Goal: Information Seeking & Learning: Learn about a topic

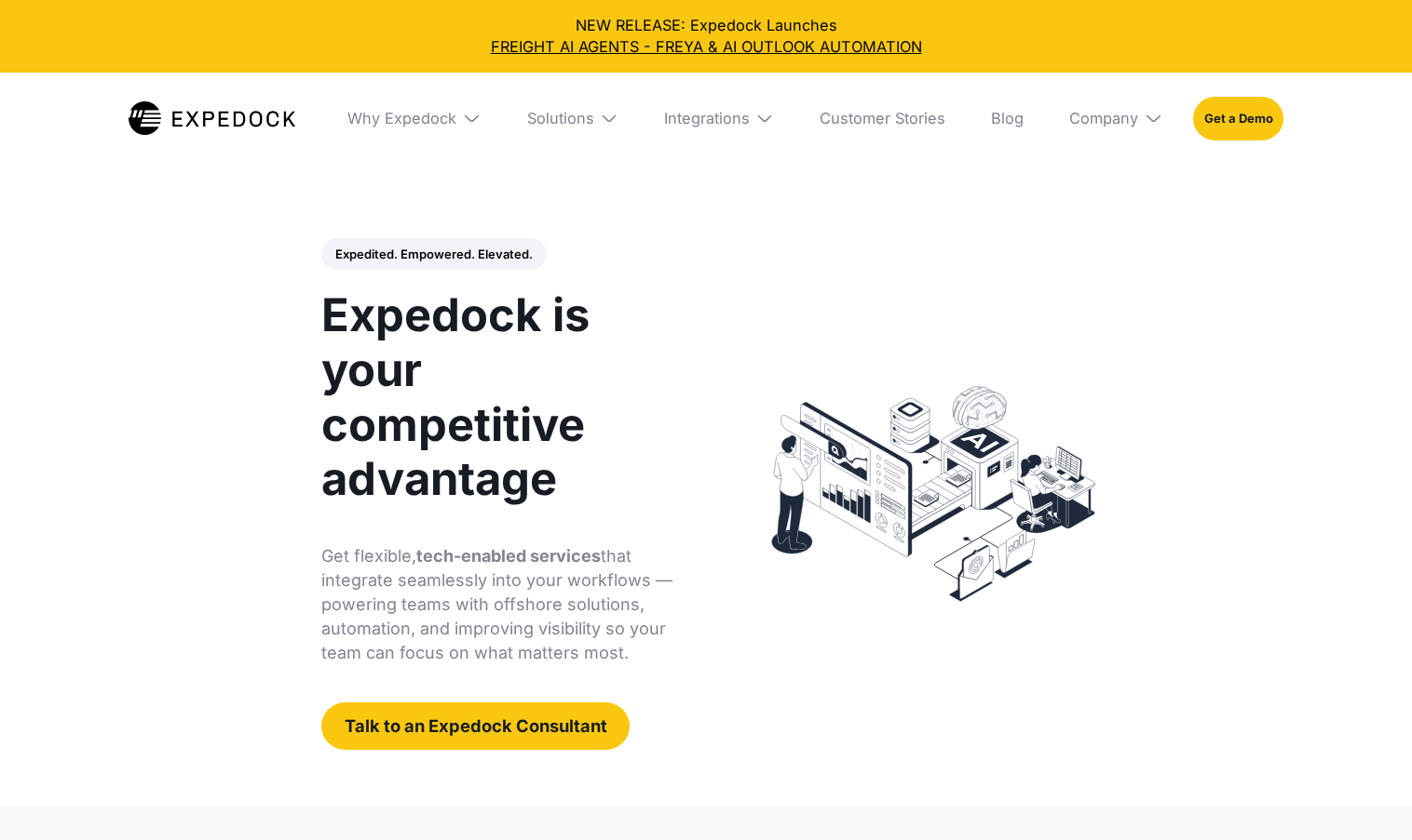
select select
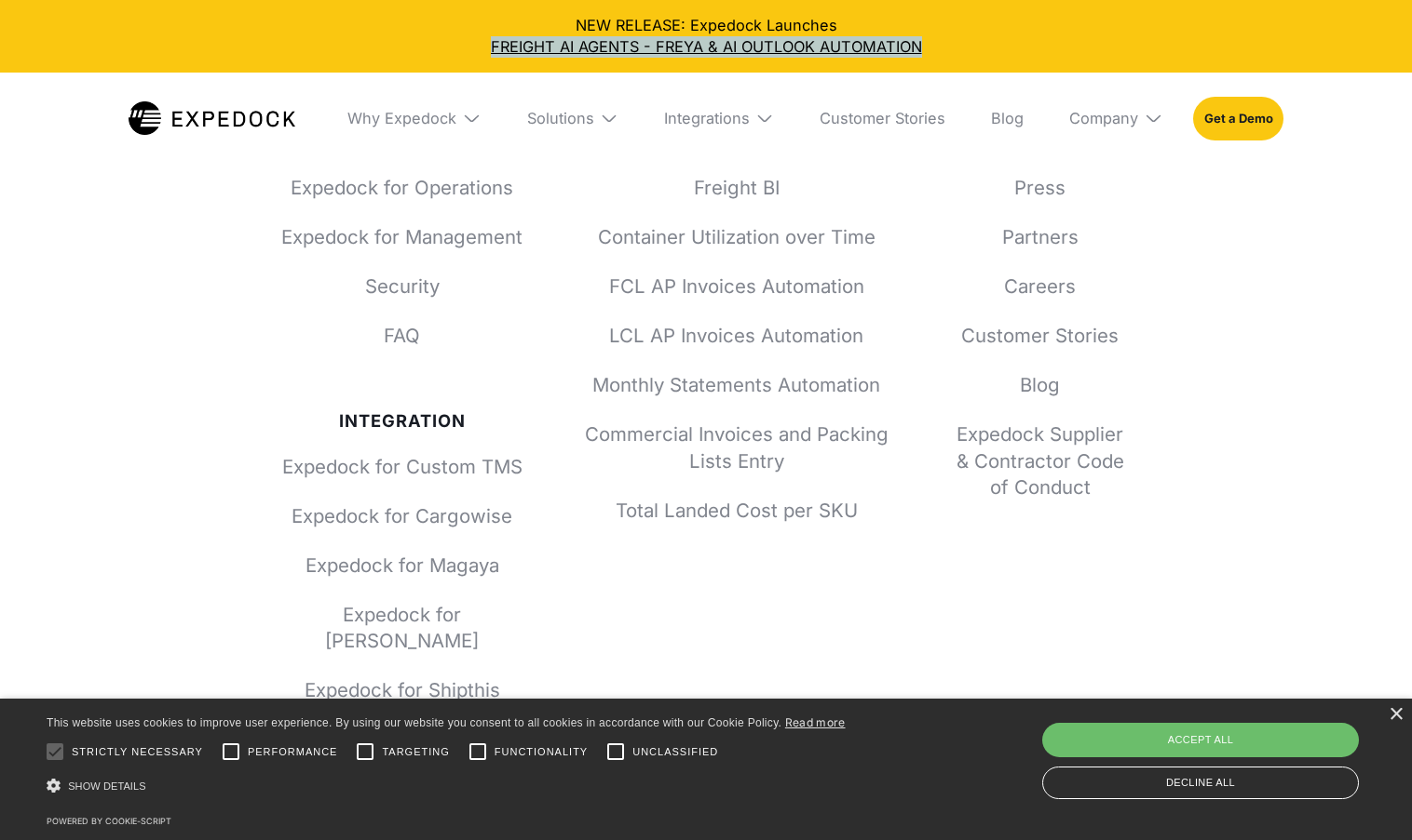
scroll to position [7005, 0]
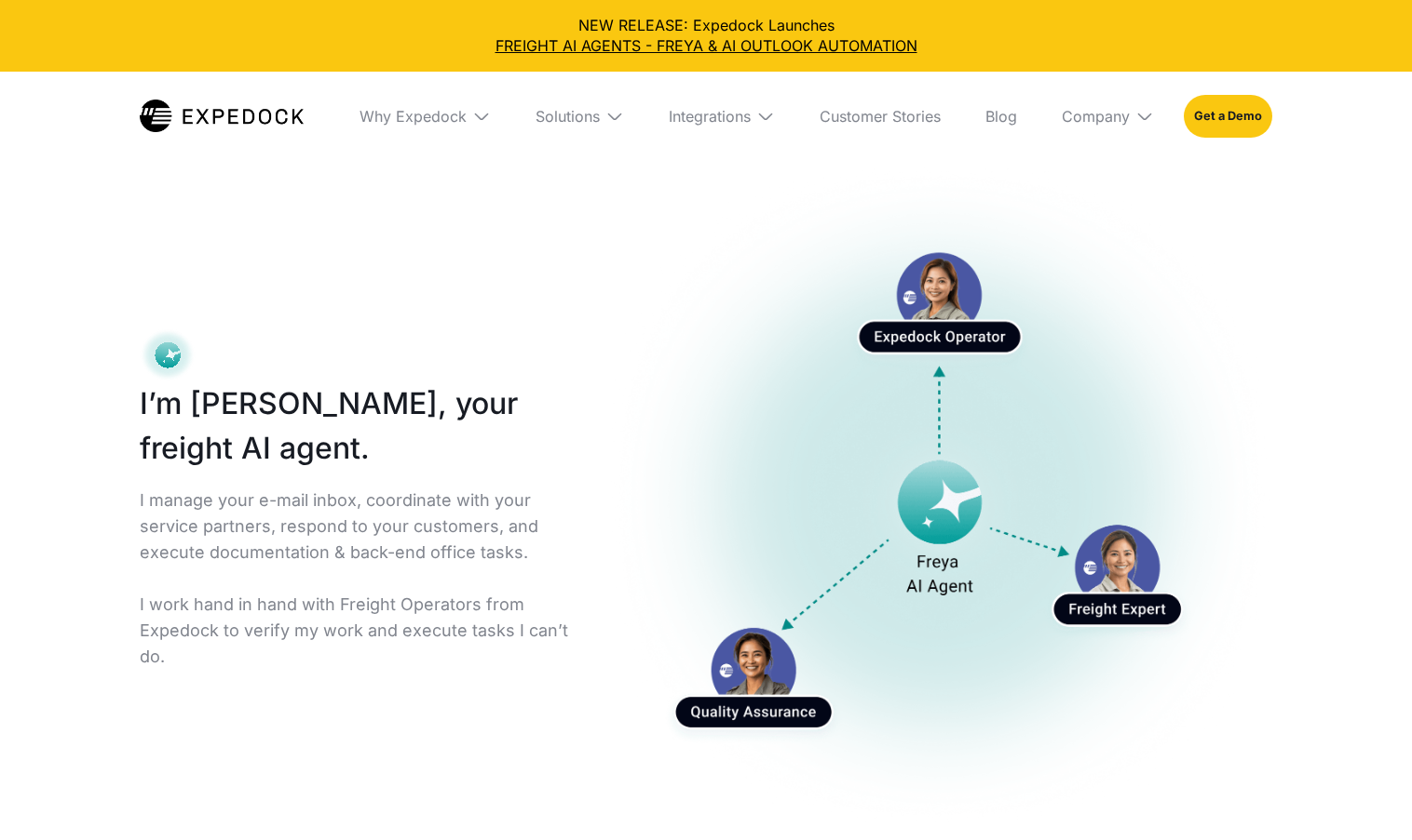
select select
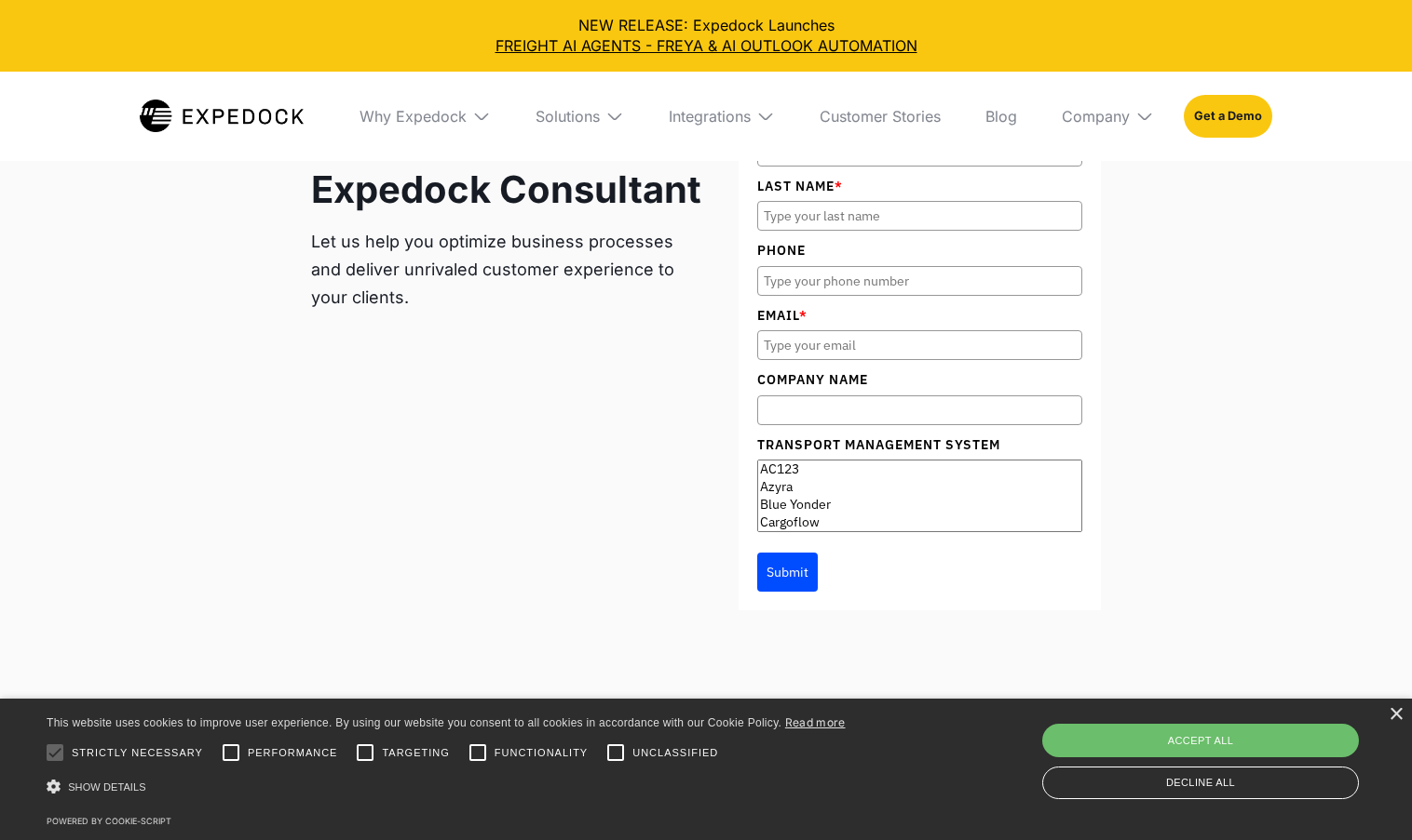
scroll to position [10548, 0]
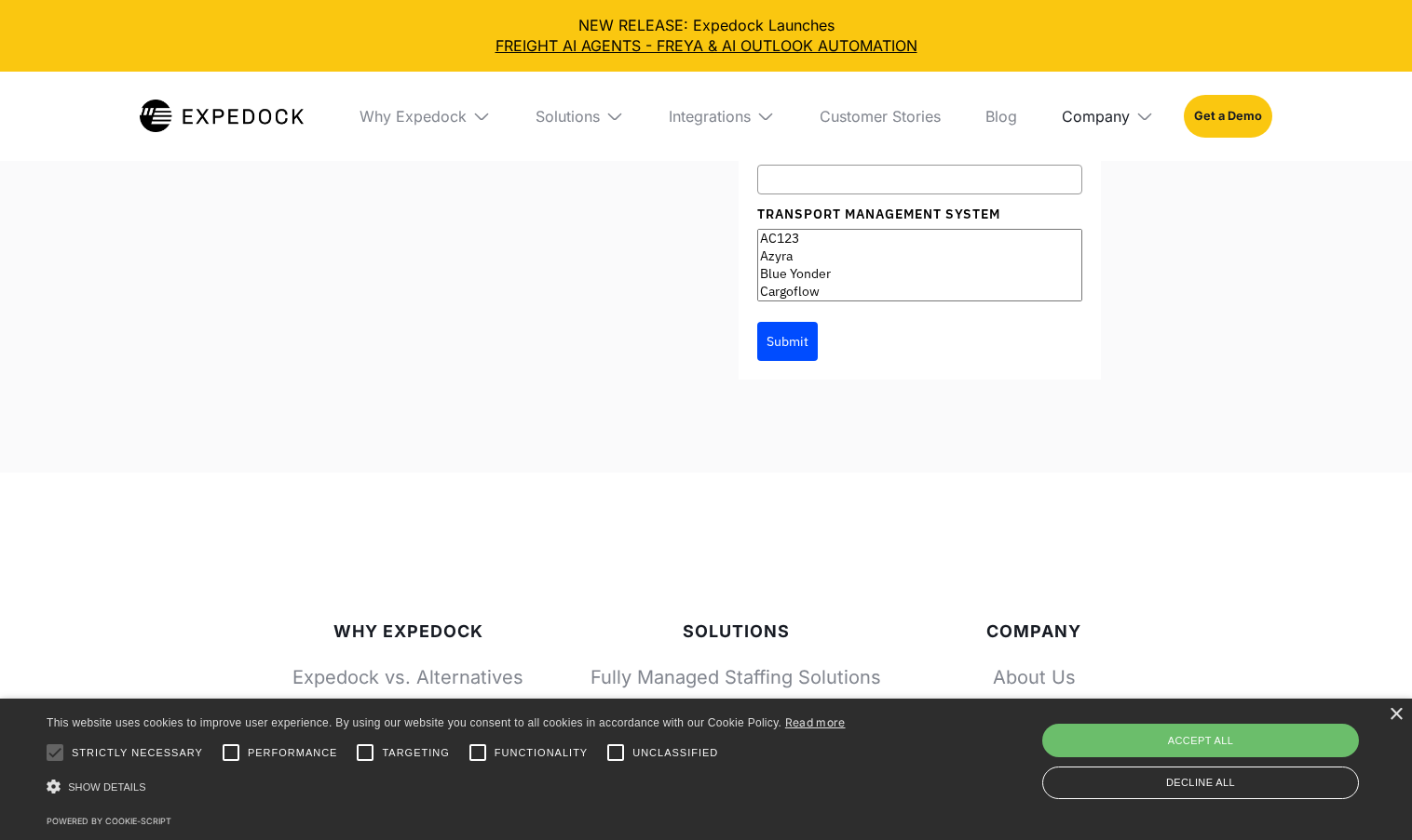
click at [1062, 110] on div "Company" at bounding box center [1095, 115] width 68 height 18
click at [1091, 166] on link "About Us" at bounding box center [1108, 185] width 122 height 48
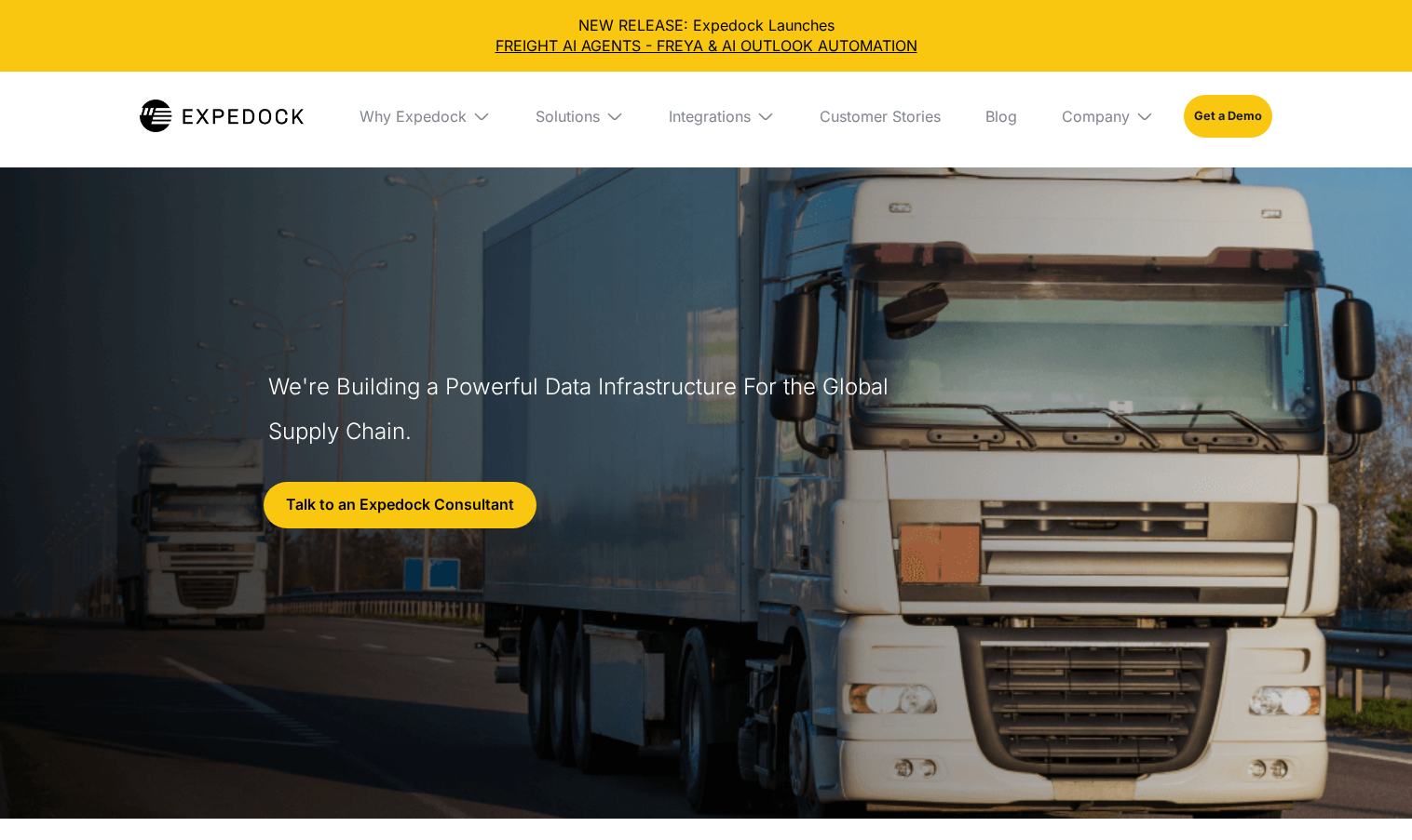
select select
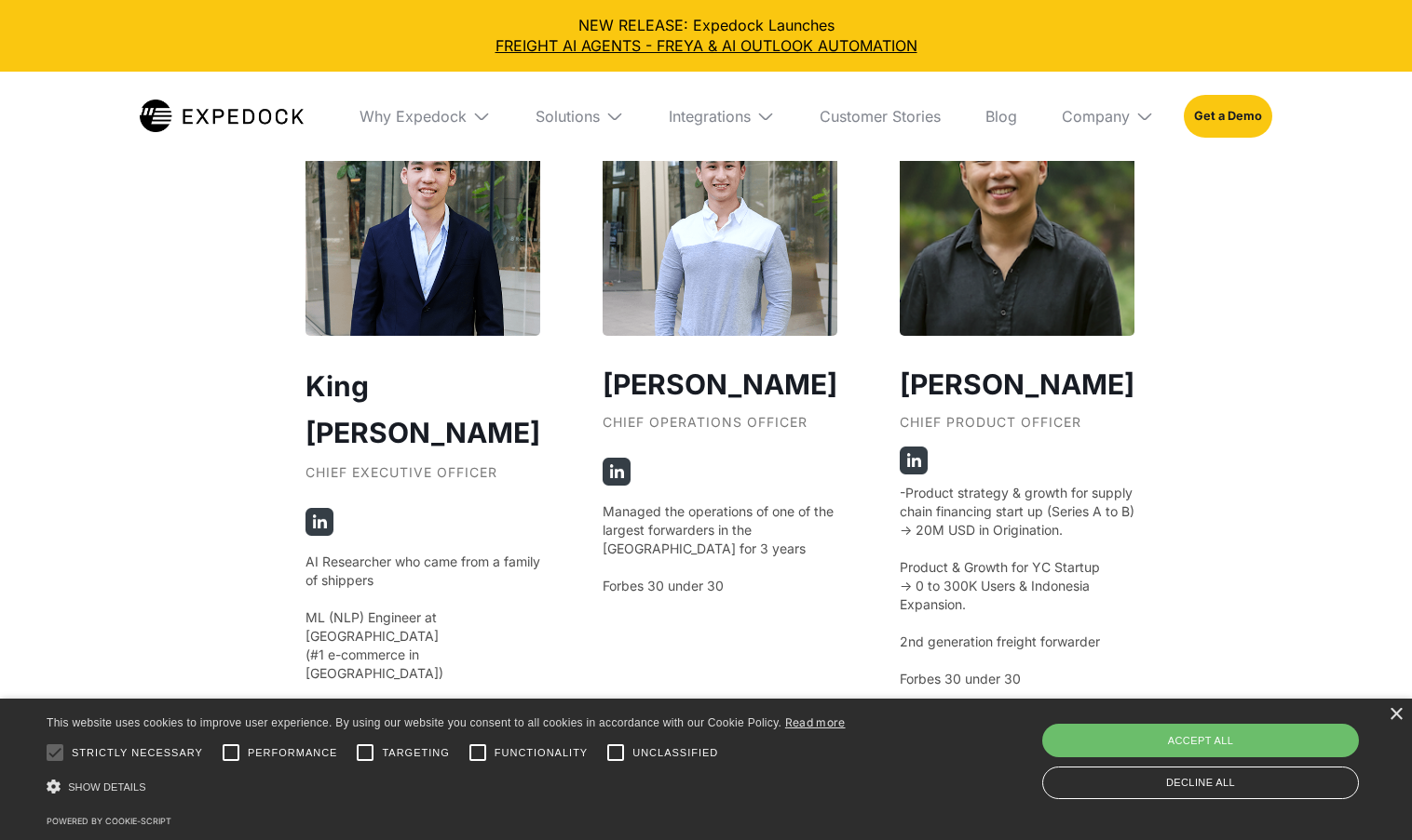
scroll to position [3443, 0]
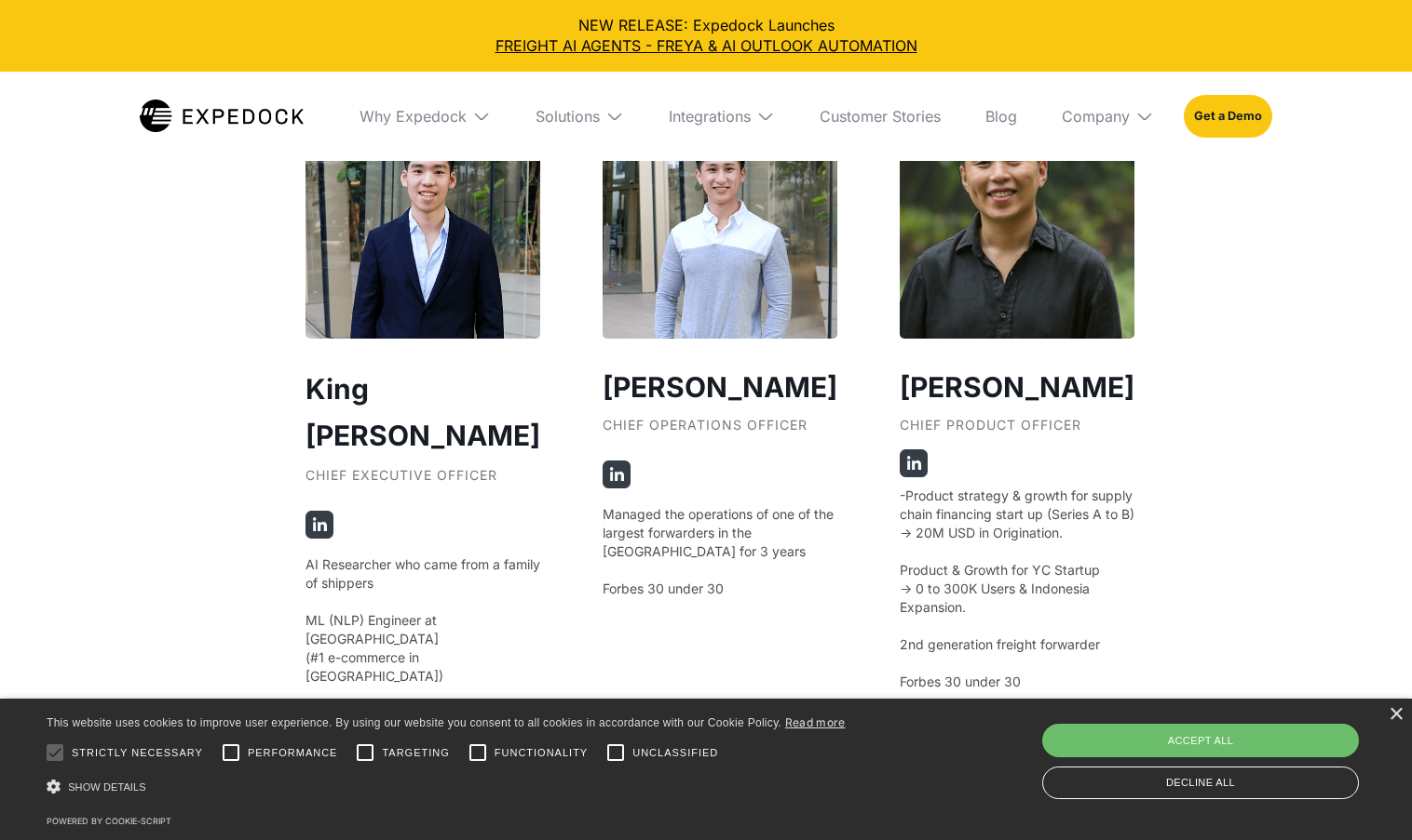
click at [899, 458] on img at bounding box center [913, 463] width 28 height 28
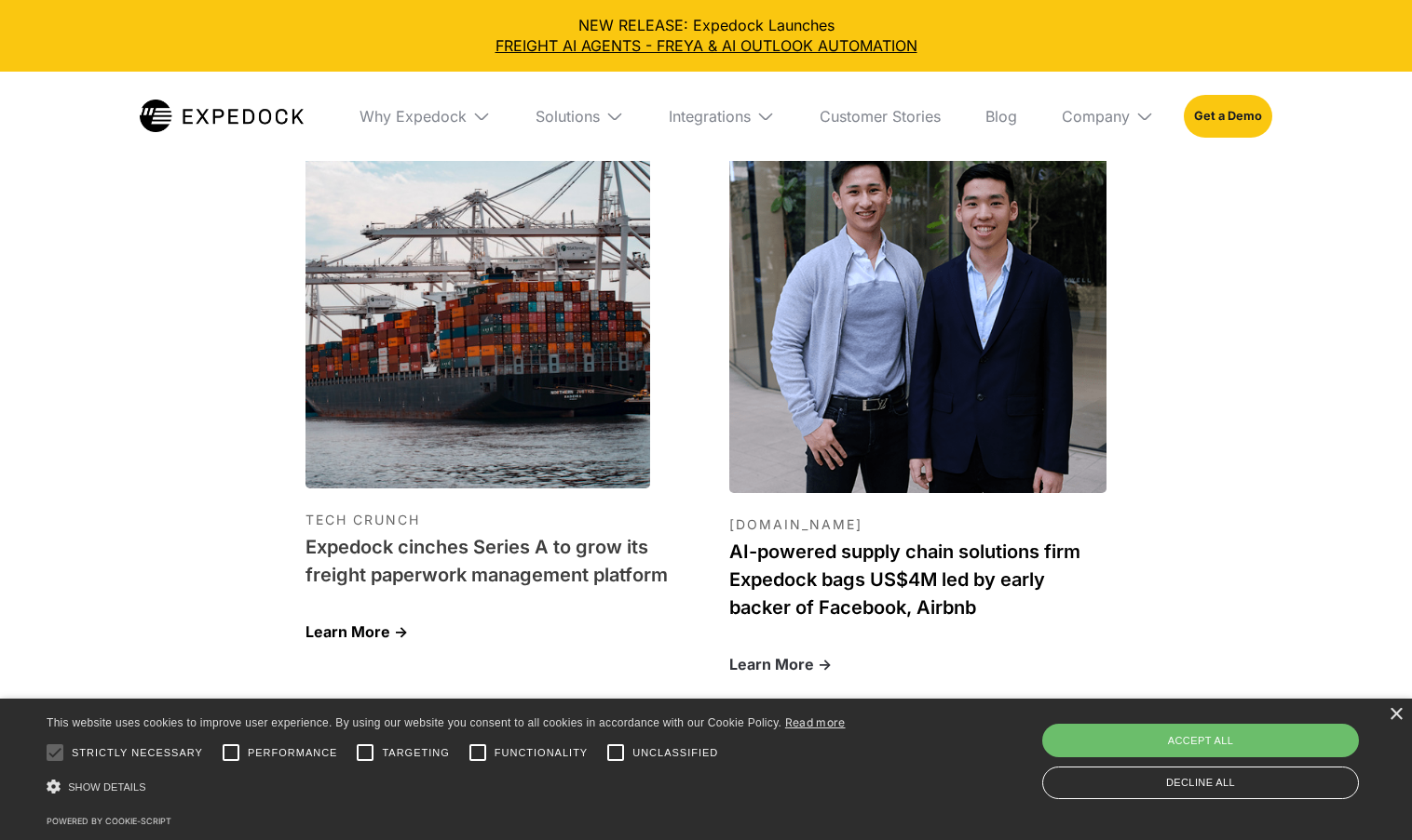
scroll to position [5893, 0]
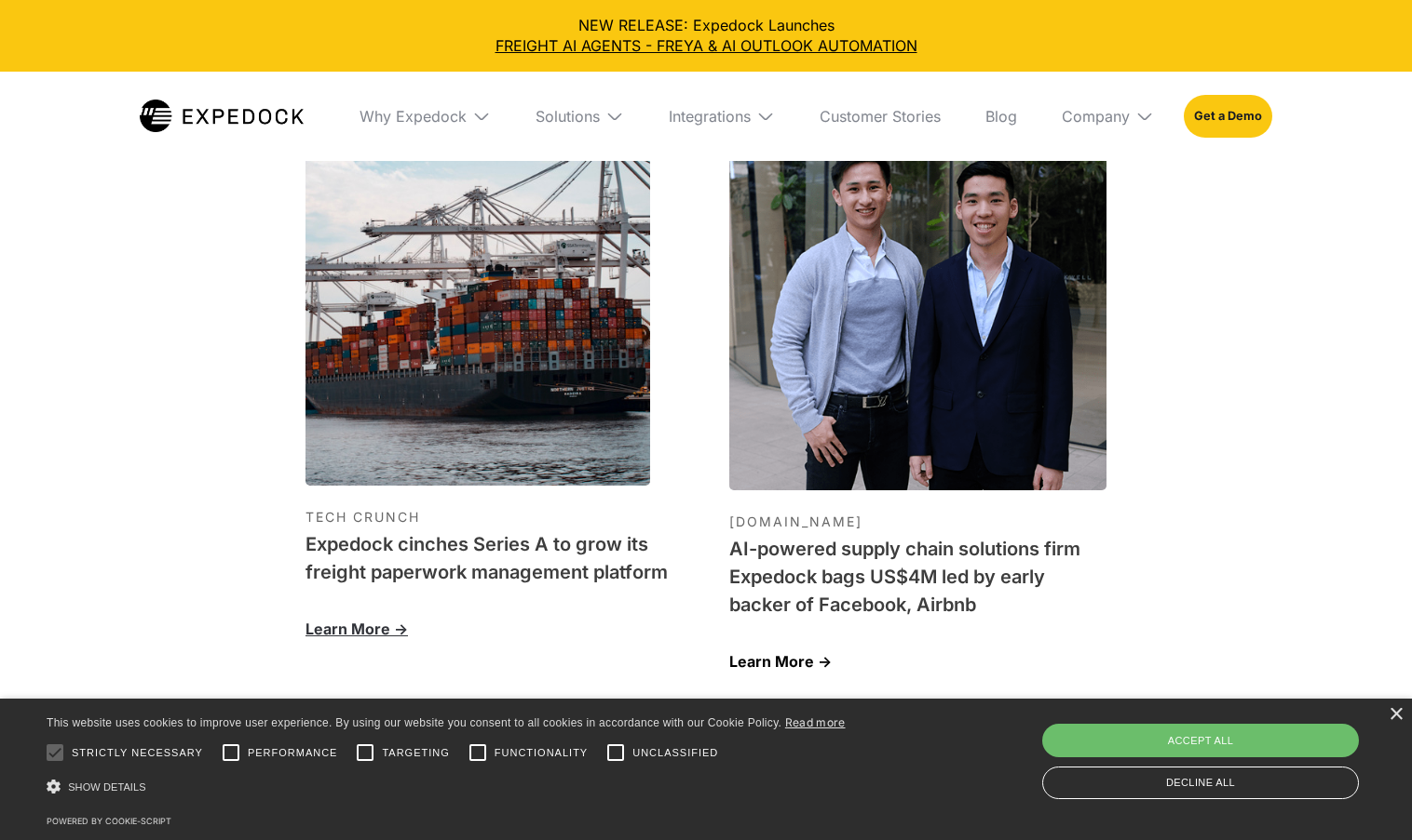
click at [355, 616] on div "Learn More ->" at bounding box center [494, 629] width 377 height 26
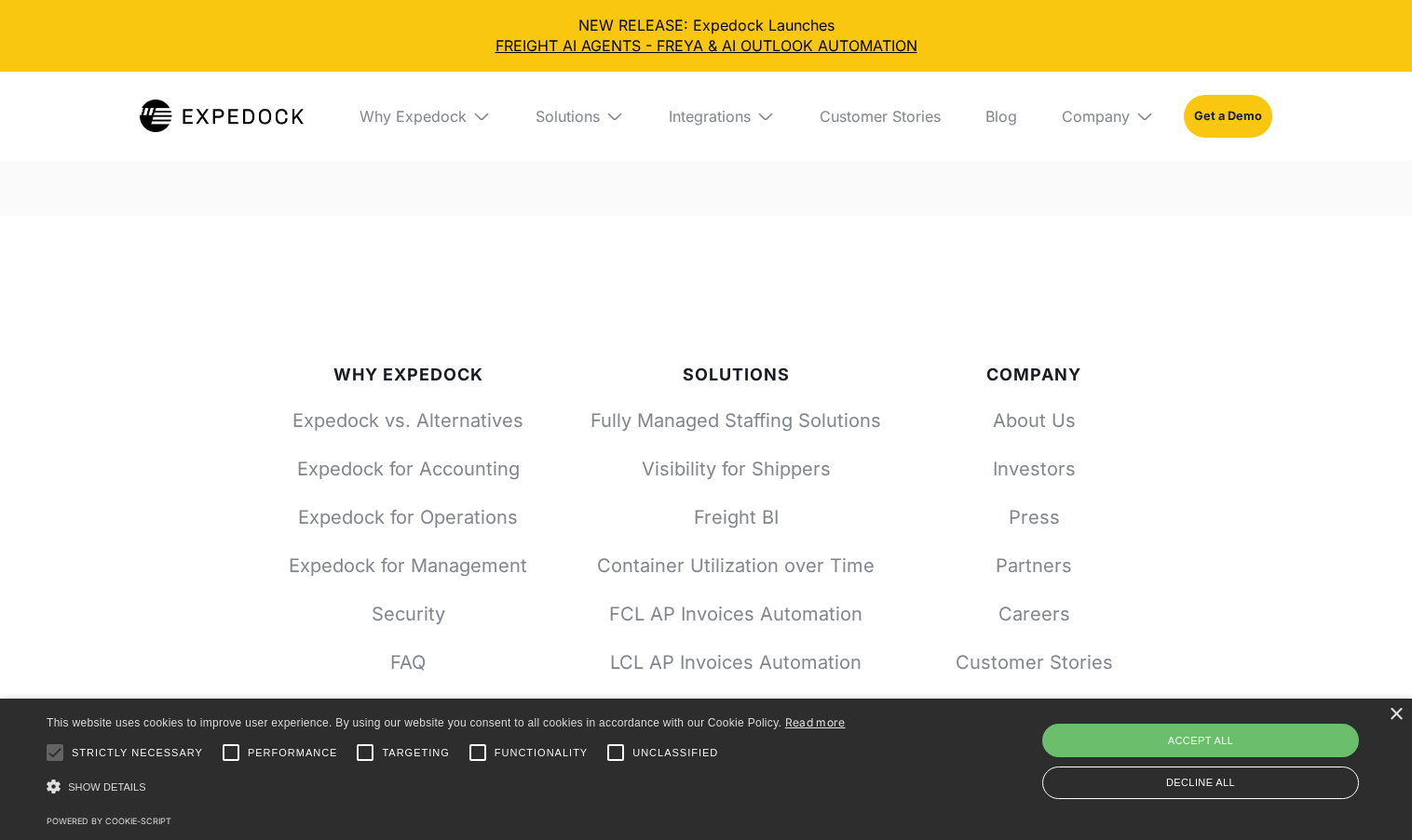
scroll to position [8001, 0]
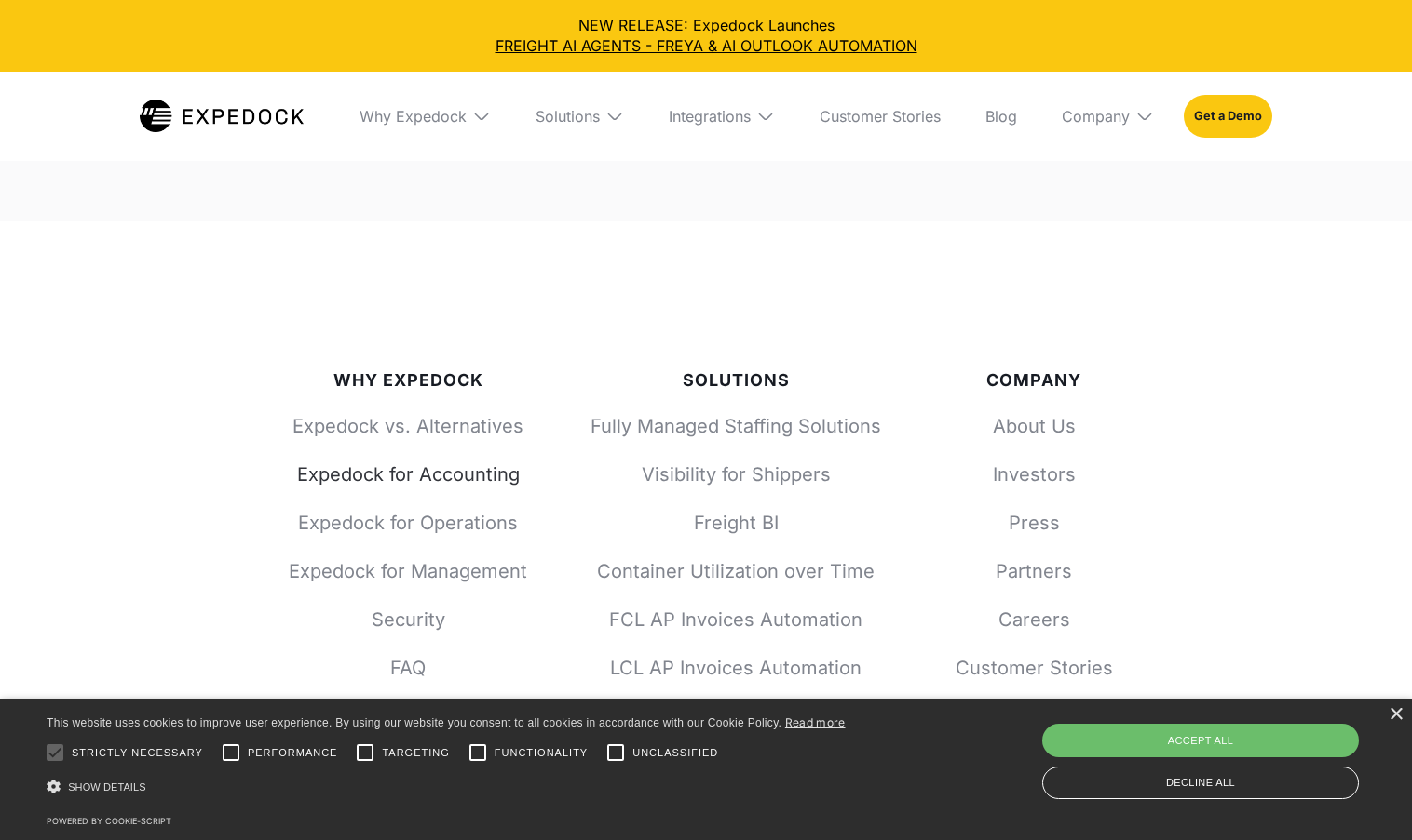
click at [402, 462] on link "Expedock for Accounting" at bounding box center [408, 474] width 238 height 26
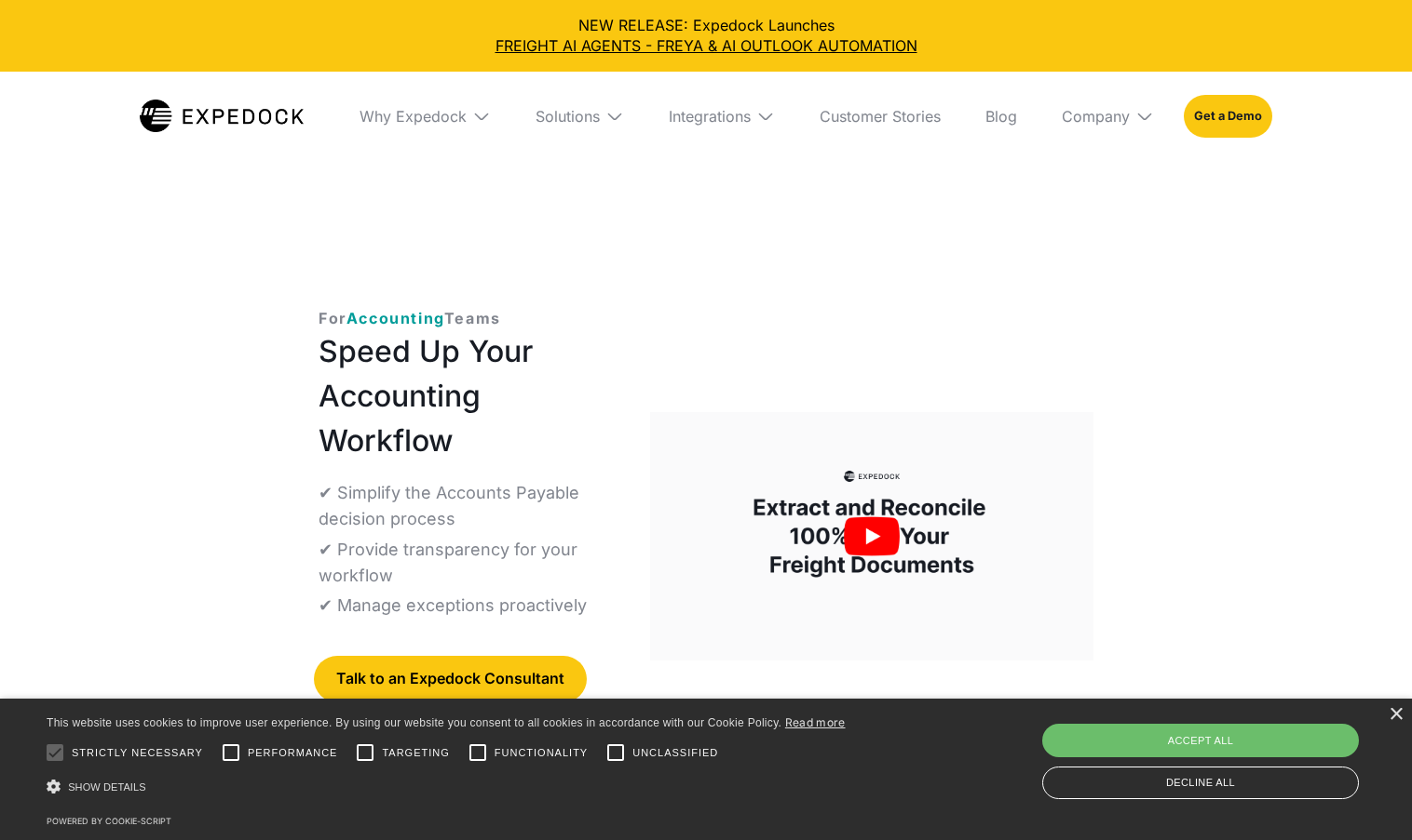
select select
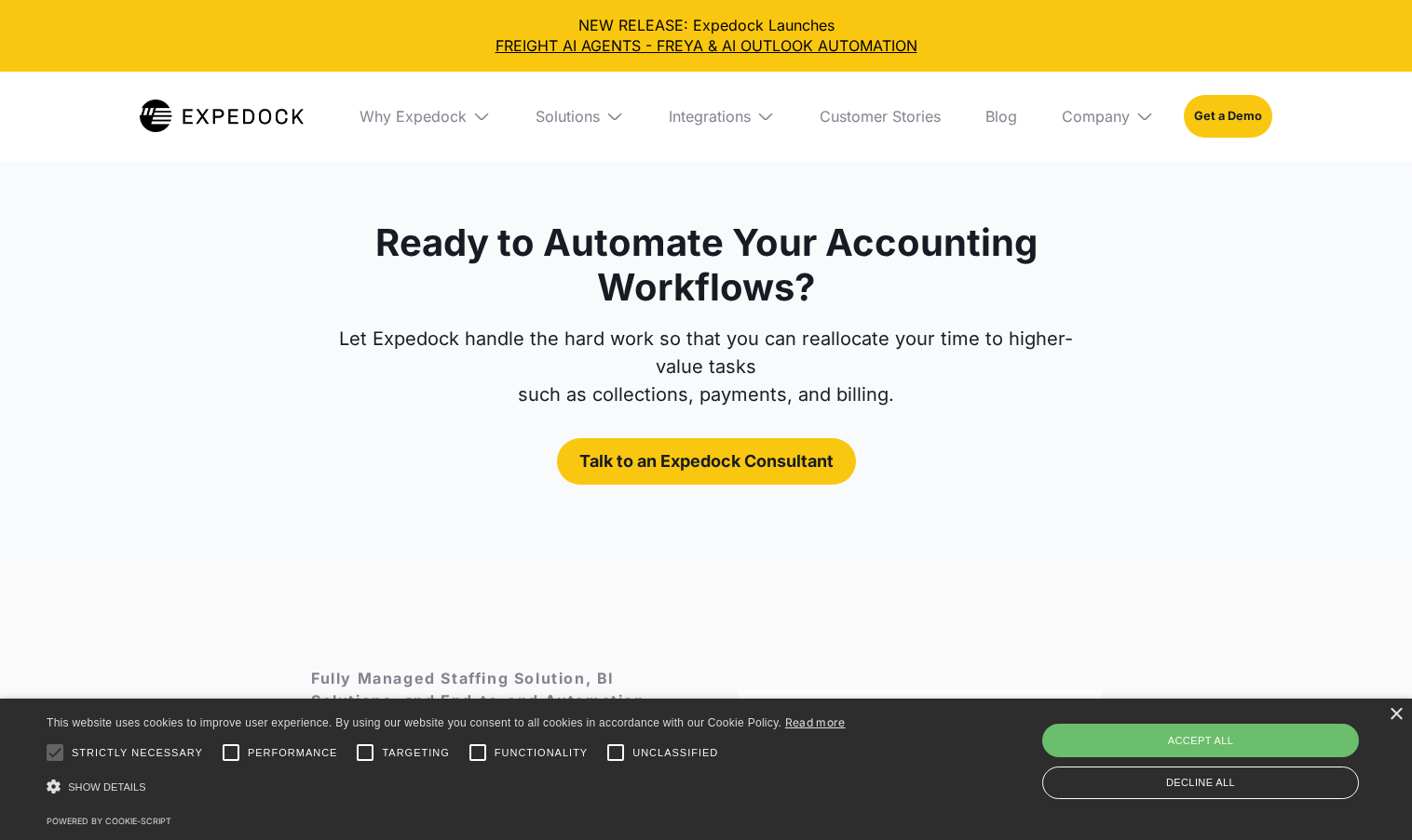
scroll to position [7229, 0]
